Goal: Book appointment/travel/reservation

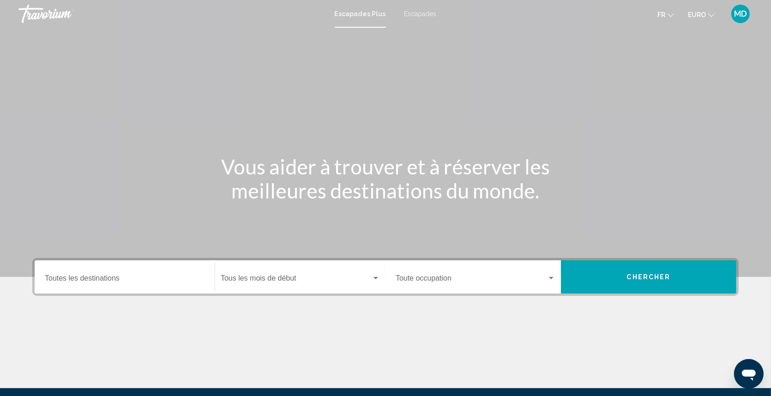
click at [426, 17] on span "Escapades" at bounding box center [420, 13] width 32 height 7
click at [58, 276] on input "Destination Toutes les destinations" at bounding box center [125, 280] width 160 height 8
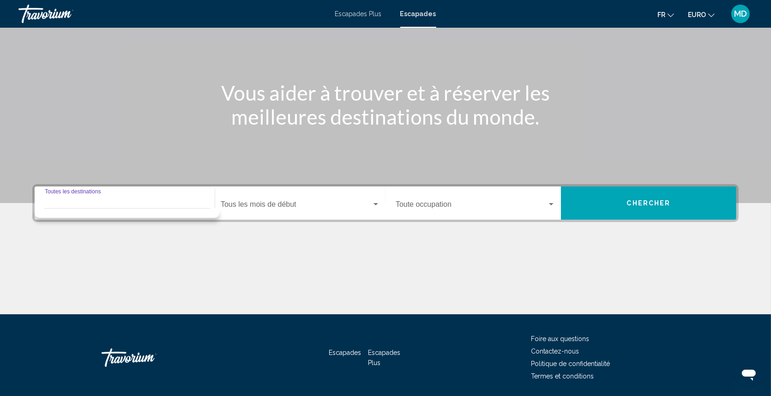
scroll to position [104, 0]
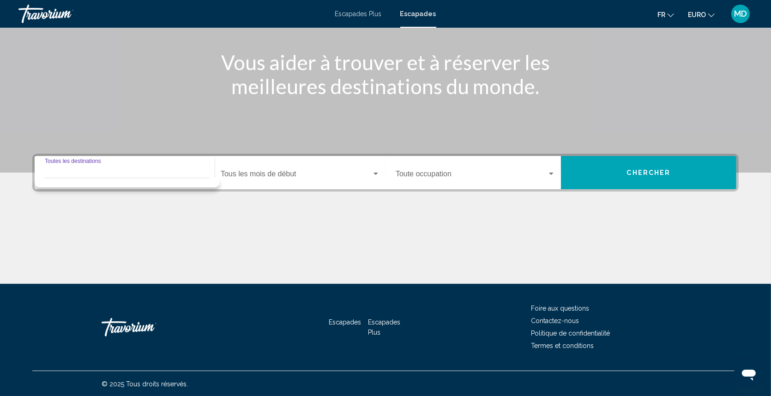
click at [166, 174] on input "Destination Toutes les destinations" at bounding box center [125, 176] width 160 height 8
click at [258, 132] on div "Contenu principal" at bounding box center [385, 34] width 771 height 277
click at [163, 175] on input "Destination Toutes les destinations" at bounding box center [125, 176] width 160 height 8
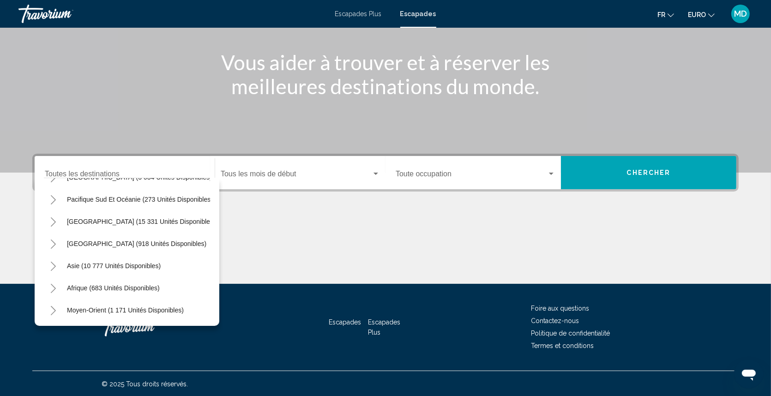
scroll to position [157, 0]
click at [87, 284] on span "Afrique (683 unités disponibles)" at bounding box center [113, 287] width 93 height 7
type input "**********"
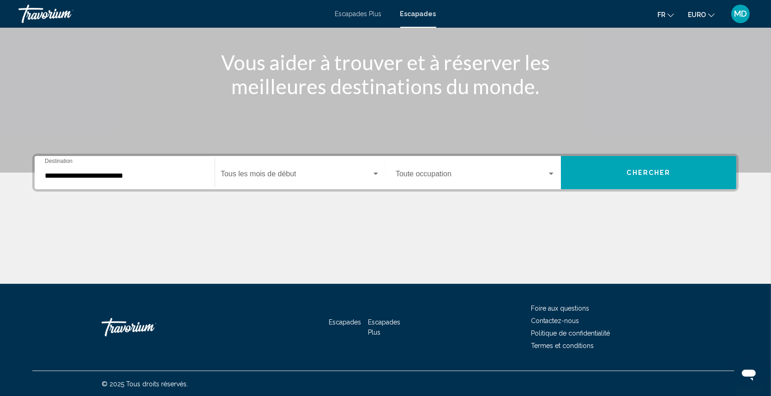
click at [268, 166] on div "Start Month Tous les mois de début" at bounding box center [300, 172] width 159 height 29
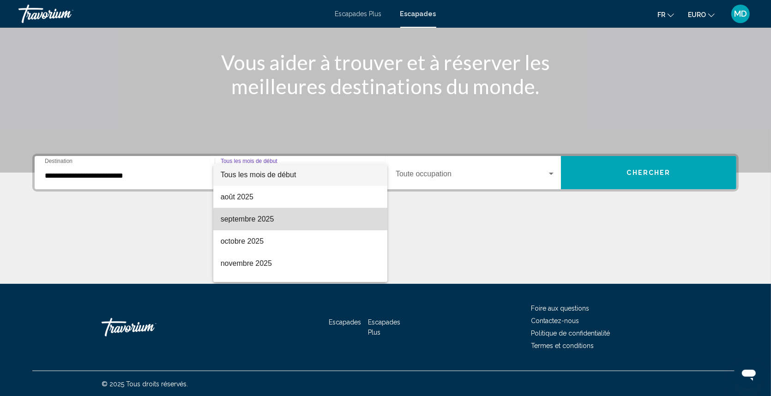
click at [347, 219] on span "septembre 2025" at bounding box center [300, 219] width 159 height 22
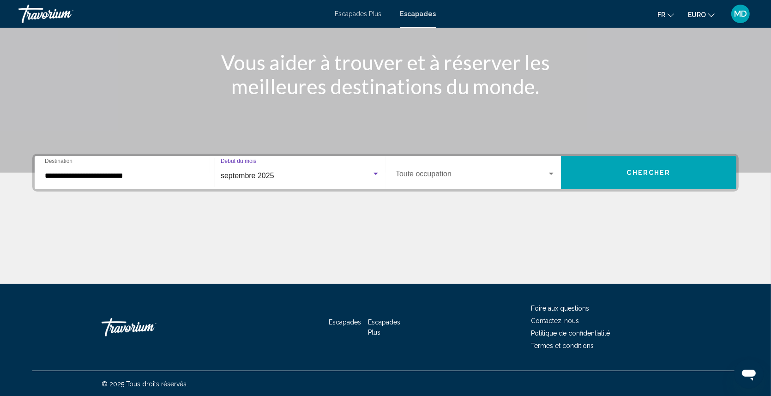
click at [550, 174] on div "Widget de recherche" at bounding box center [551, 174] width 5 height 2
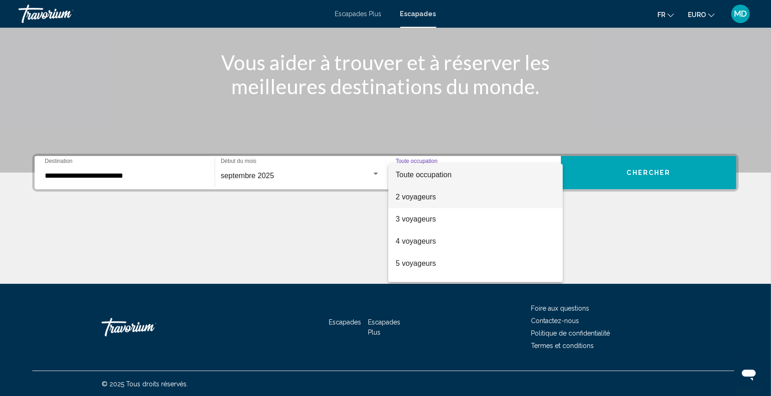
click at [491, 199] on span "2 voyageurs" at bounding box center [476, 197] width 160 height 22
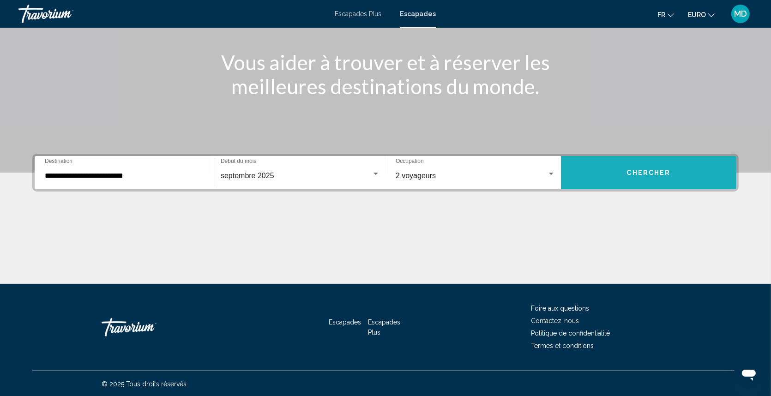
click at [643, 162] on button "Chercher" at bounding box center [648, 172] width 175 height 33
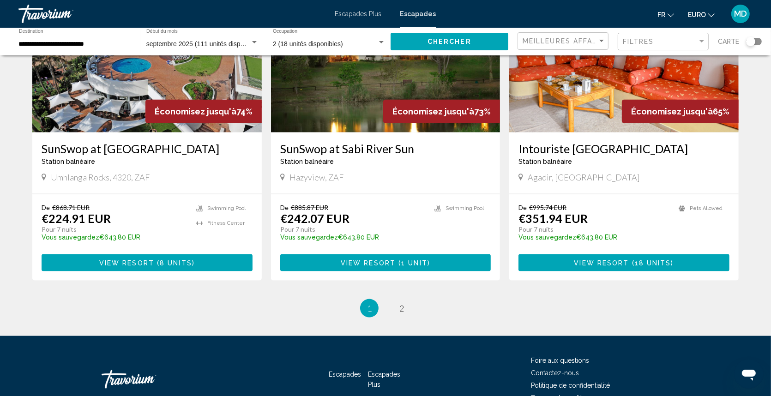
scroll to position [1107, 0]
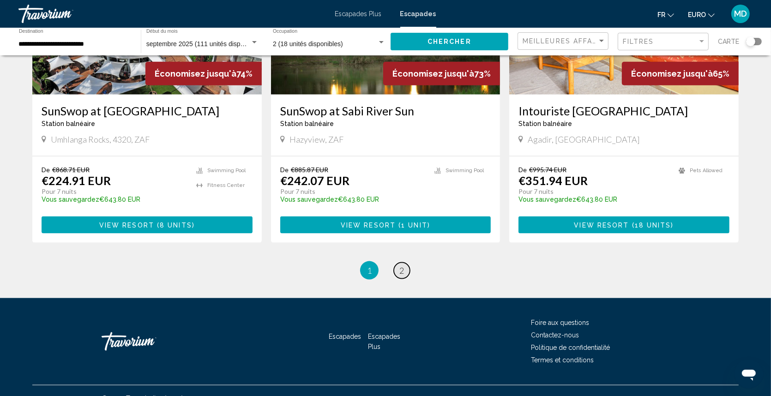
click at [399, 265] on span "2" at bounding box center [401, 270] width 5 height 10
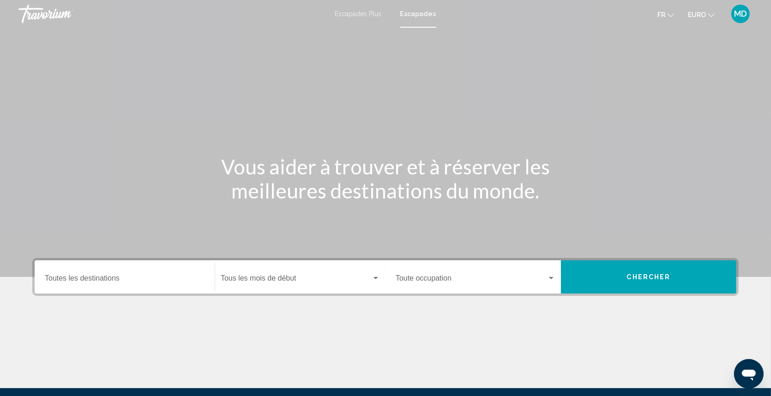
click at [55, 278] on input "Destination Toutes les destinations" at bounding box center [125, 280] width 160 height 8
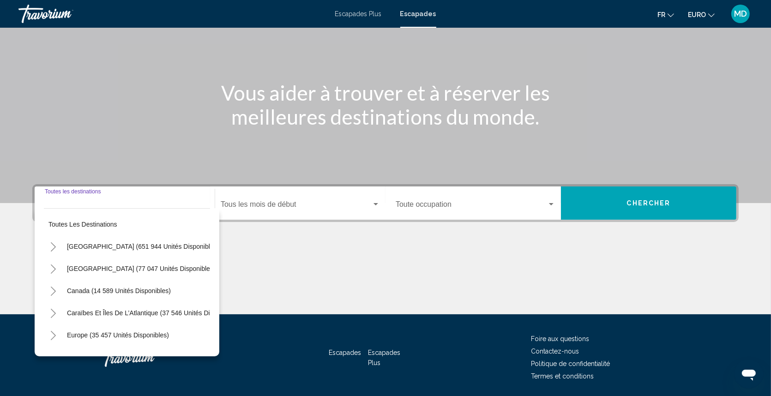
scroll to position [104, 0]
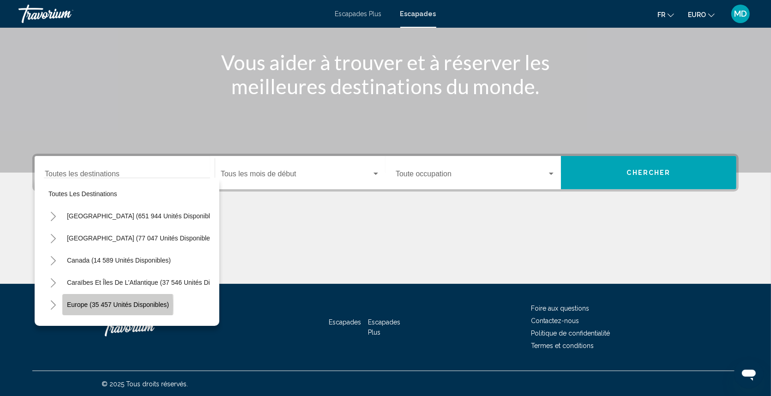
click at [79, 305] on span "Europe (35 457 unités disponibles)" at bounding box center [118, 304] width 102 height 7
type input "**********"
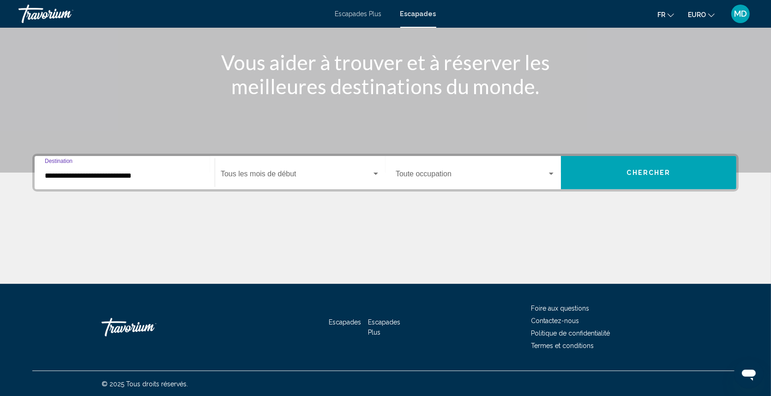
click at [243, 172] on span "Widget de recherche" at bounding box center [296, 176] width 151 height 8
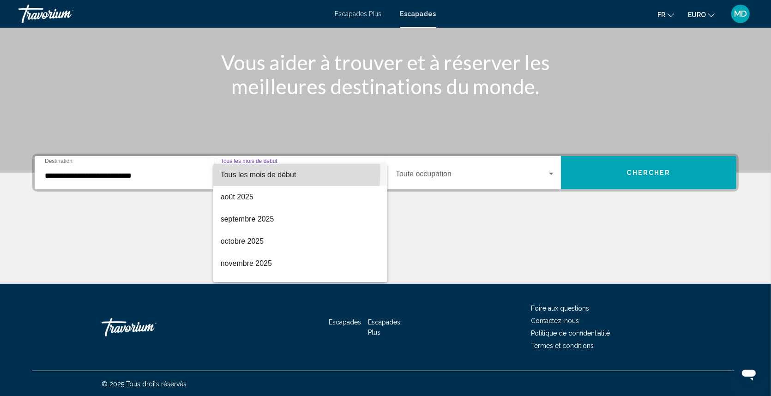
click at [243, 170] on span "Tous les mois de début" at bounding box center [300, 175] width 159 height 22
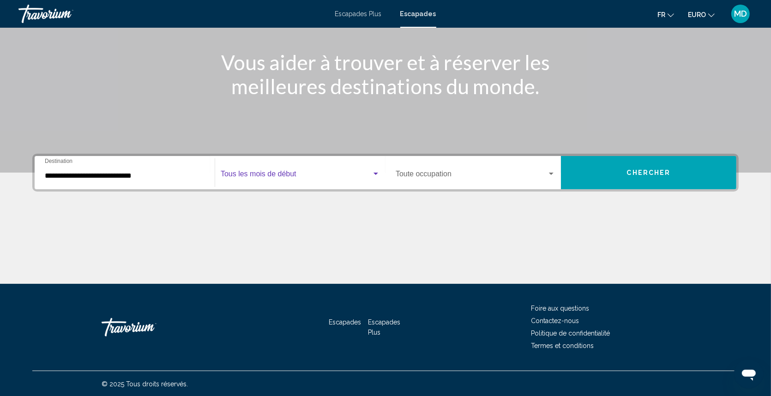
click at [247, 174] on span "Widget de recherche" at bounding box center [296, 176] width 151 height 8
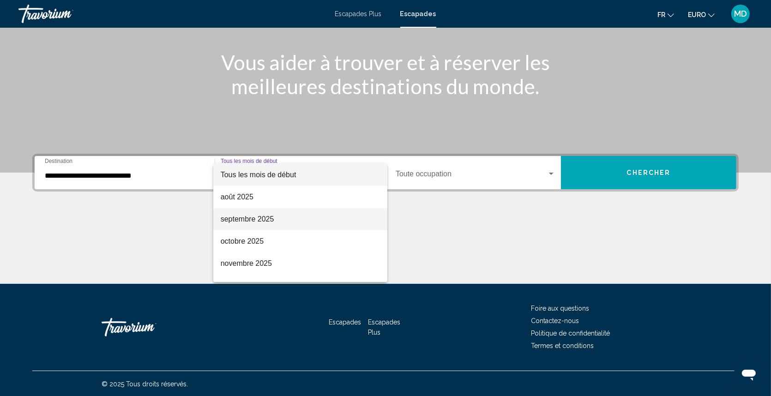
click at [245, 222] on font "septembre 2025" at bounding box center [248, 219] width 54 height 8
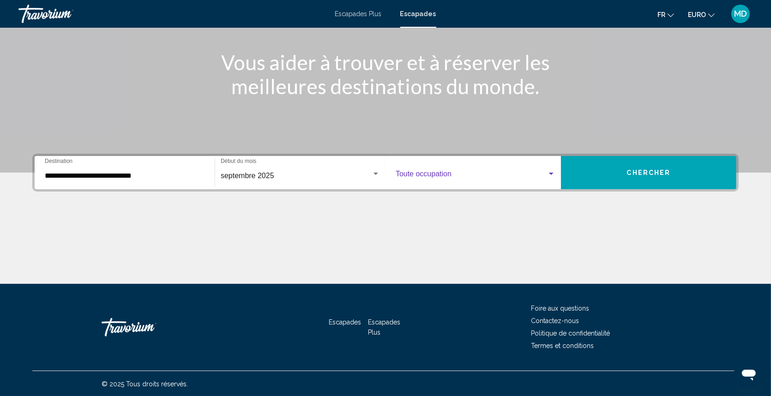
click at [546, 175] on span "Widget de recherche" at bounding box center [471, 176] width 151 height 8
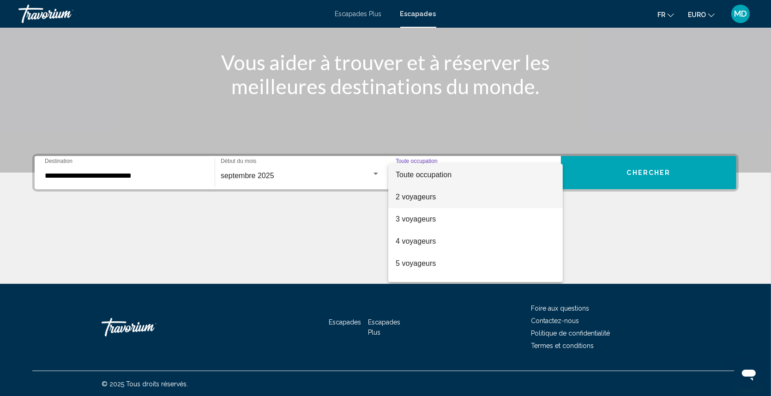
click at [479, 198] on span "2 voyageurs" at bounding box center [476, 197] width 160 height 22
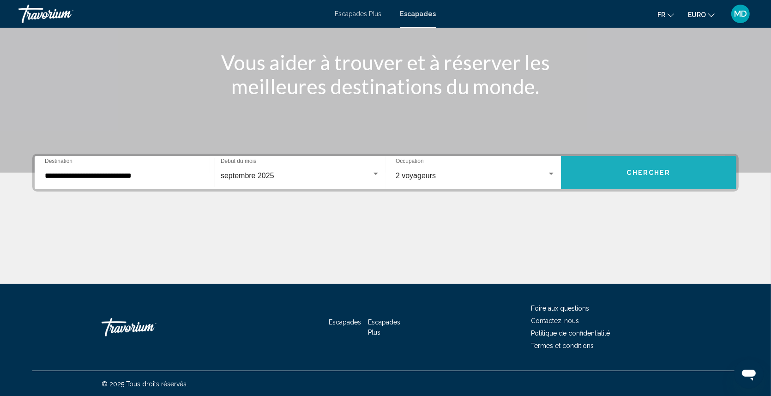
click at [614, 174] on button "Chercher" at bounding box center [648, 172] width 175 height 33
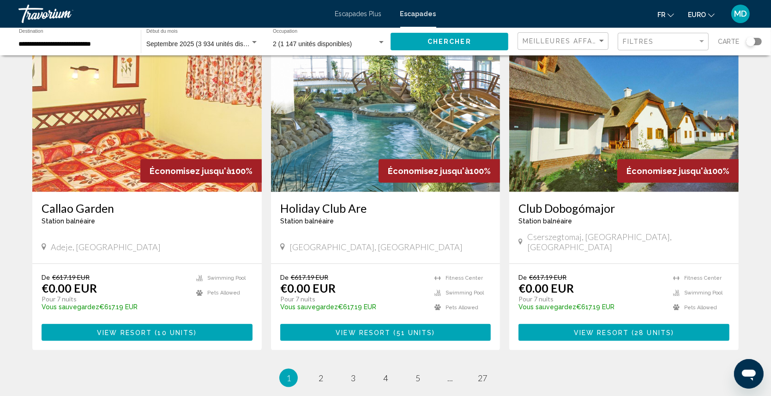
scroll to position [1107, 0]
